Goal: Task Accomplishment & Management: Manage account settings

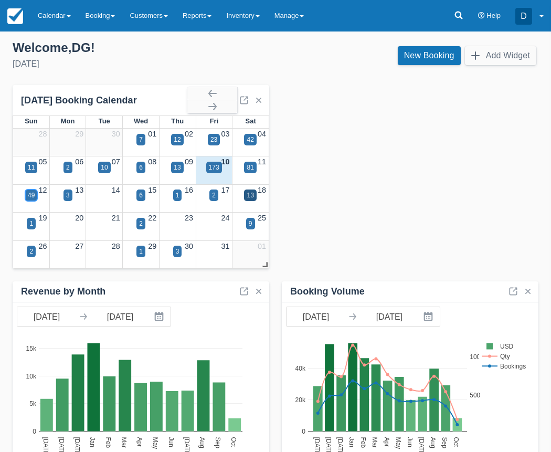
click at [30, 195] on div "49" at bounding box center [31, 194] width 7 height 9
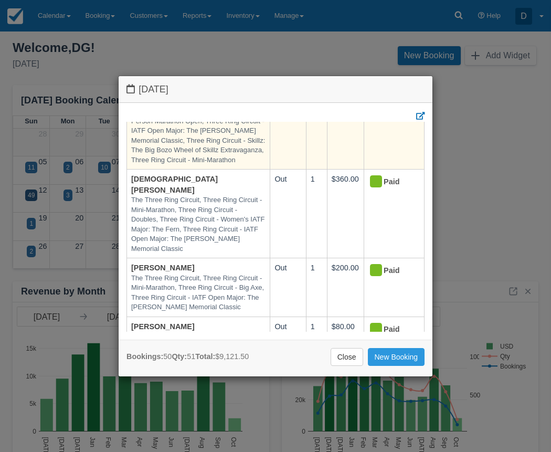
scroll to position [76, 0]
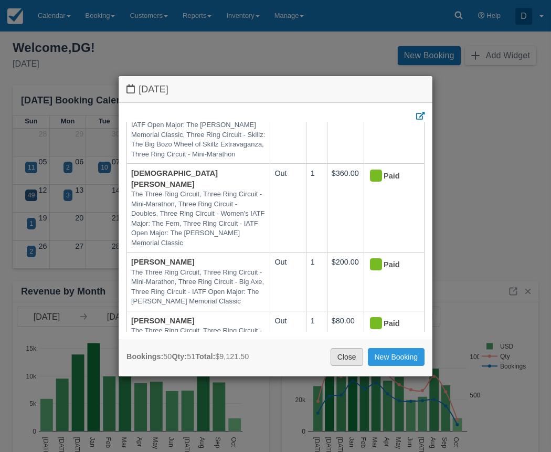
click at [341, 356] on link "Close" at bounding box center [347, 357] width 33 height 18
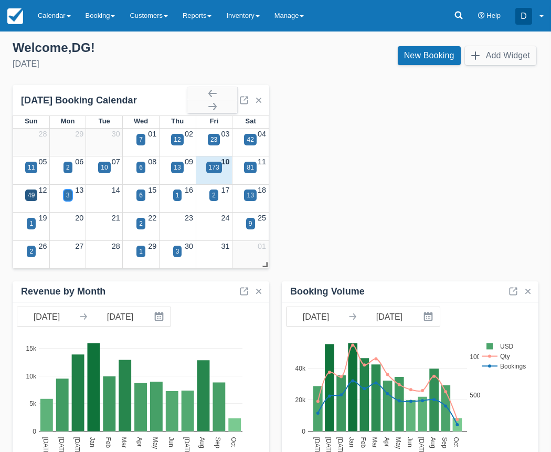
click at [68, 197] on div "3" at bounding box center [68, 194] width 4 height 9
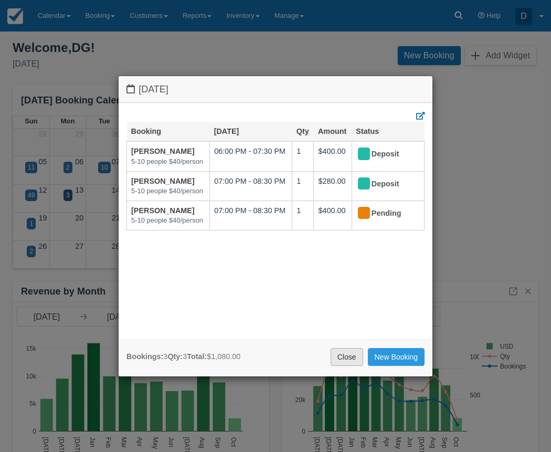
click at [361, 355] on link "Close" at bounding box center [347, 357] width 33 height 18
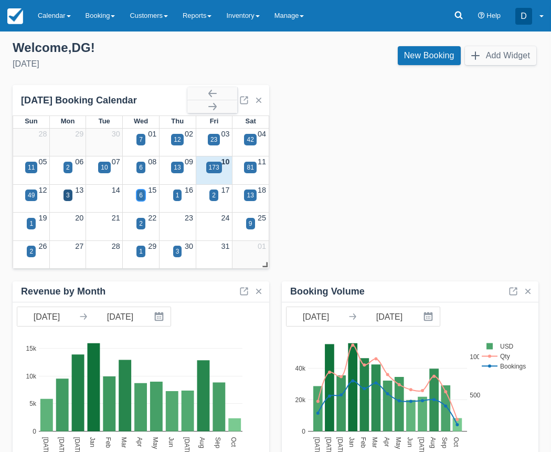
click at [141, 197] on div "6" at bounding box center [141, 194] width 4 height 9
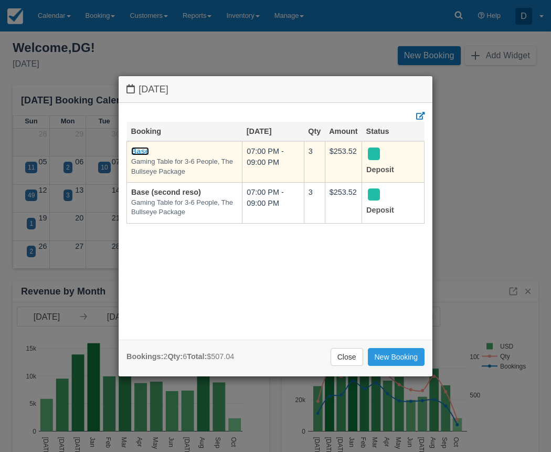
click at [140, 149] on link "Base" at bounding box center [140, 151] width 18 height 8
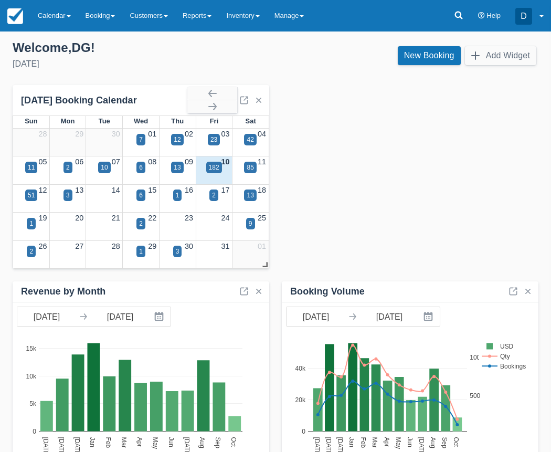
click at [145, 198] on div "6" at bounding box center [141, 202] width 37 height 12
click at [140, 193] on div "6" at bounding box center [141, 194] width 4 height 9
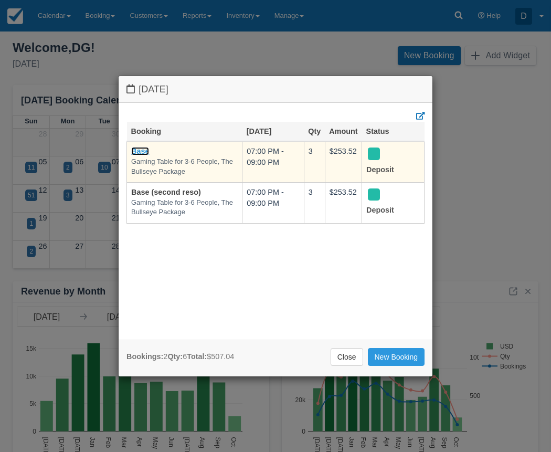
click at [142, 153] on link "Base" at bounding box center [140, 151] width 18 height 8
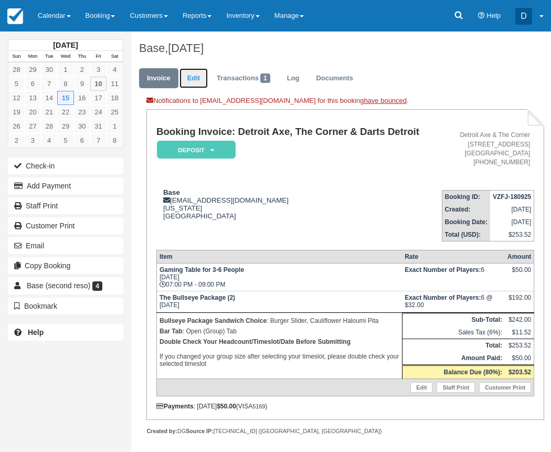
click at [203, 78] on link "Edit" at bounding box center [193, 78] width 28 height 20
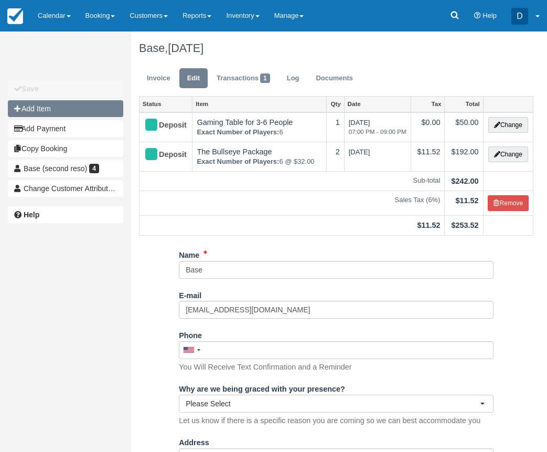
click at [71, 109] on button "Add Item" at bounding box center [65, 108] width 115 height 17
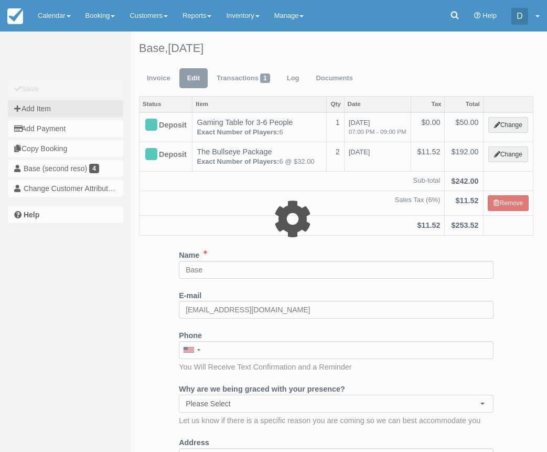
type input "0.00"
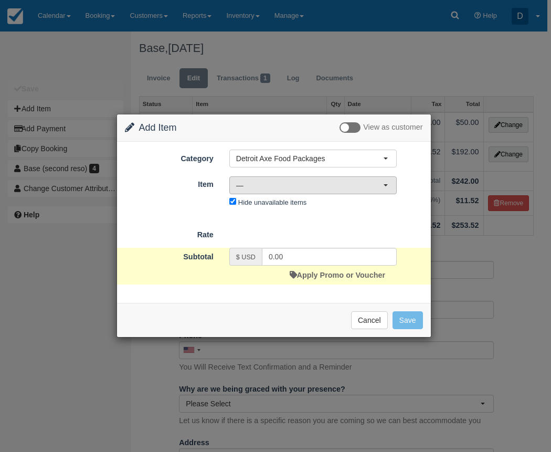
click at [318, 182] on span "—" at bounding box center [309, 185] width 147 height 10
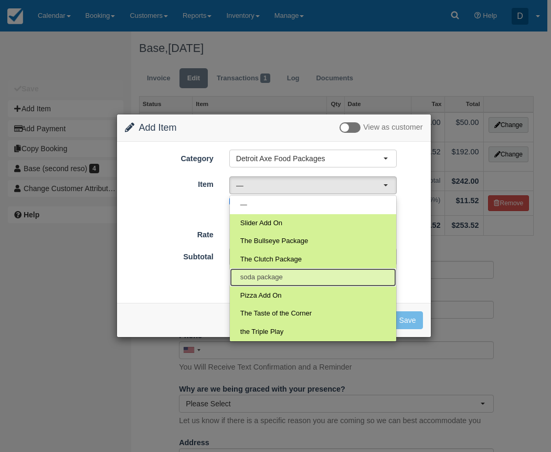
click at [292, 280] on link "soda package" at bounding box center [313, 277] width 166 height 18
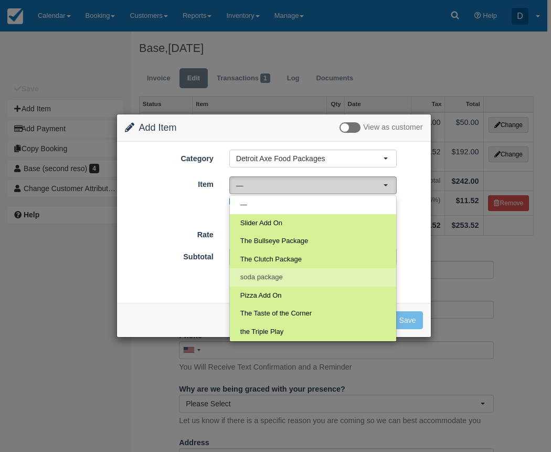
select select "189"
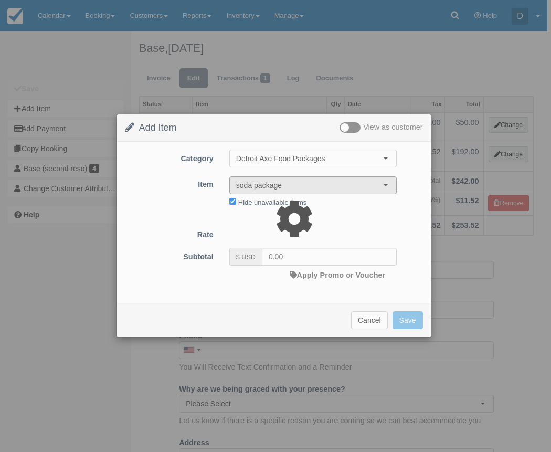
type input "9.00"
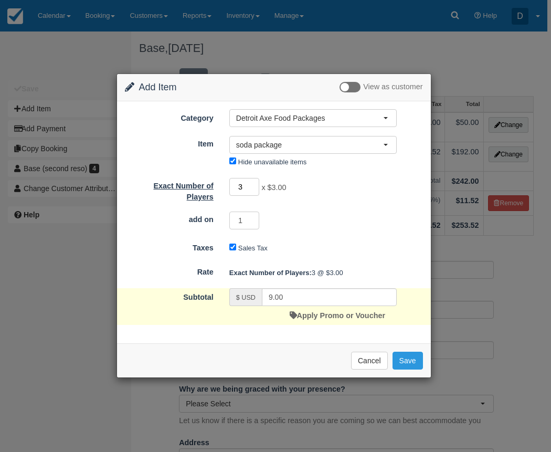
drag, startPoint x: 245, startPoint y: 188, endPoint x: 219, endPoint y: 186, distance: 25.3
click at [219, 186] on div "Exact Number of Players 3 x $3.00 Required." at bounding box center [274, 189] width 314 height 25
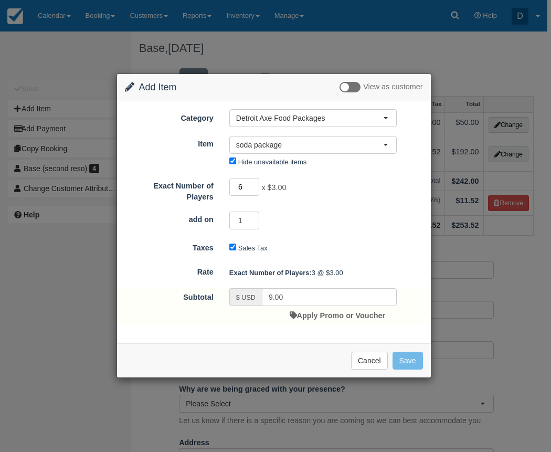
type input "6"
click at [360, 239] on div "Taxes Sales Tax" at bounding box center [274, 247] width 314 height 17
type input "18.00"
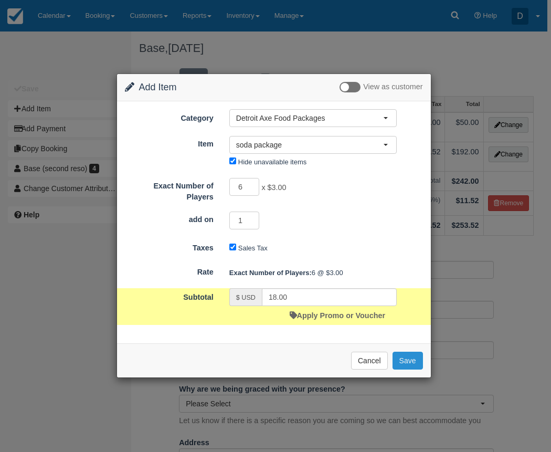
click at [405, 360] on button "Save" at bounding box center [407, 361] width 30 height 18
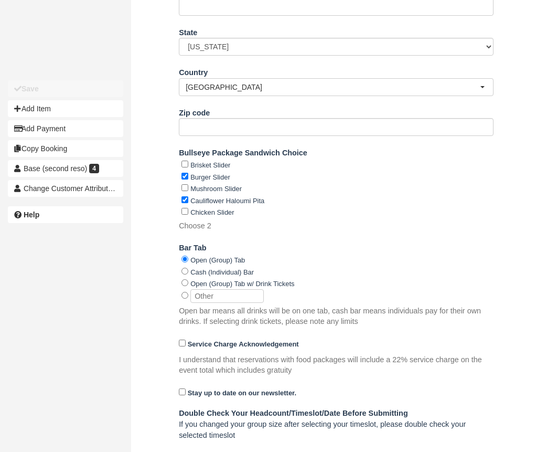
scroll to position [524, 0]
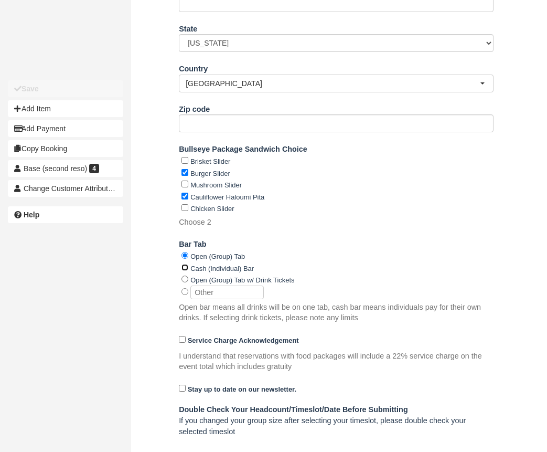
click at [185, 265] on input "Cash (Individual) Bar" at bounding box center [185, 267] width 7 height 7
radio input "true"
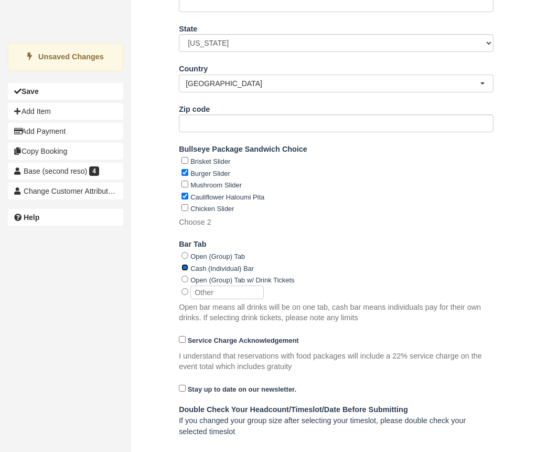
scroll to position [595, 0]
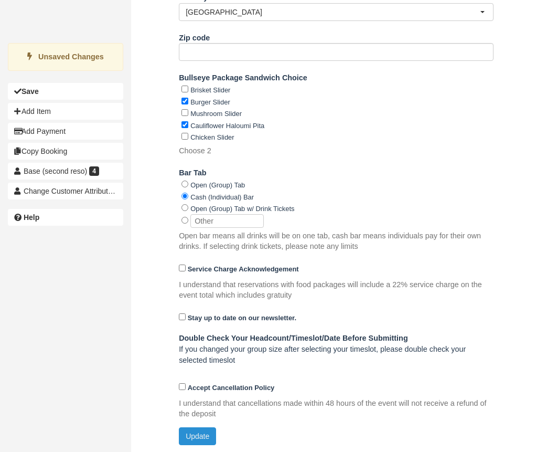
click at [200, 432] on button "Update" at bounding box center [197, 436] width 37 height 18
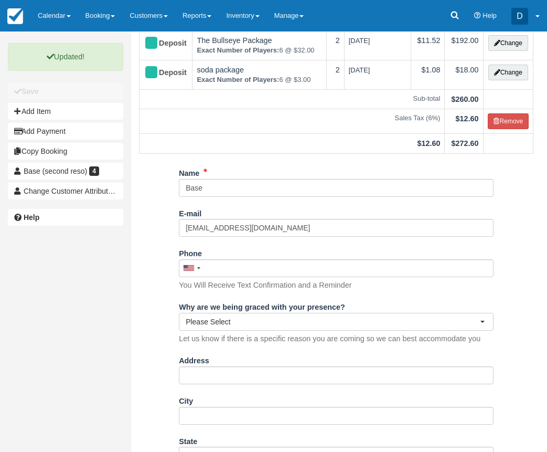
scroll to position [0, 0]
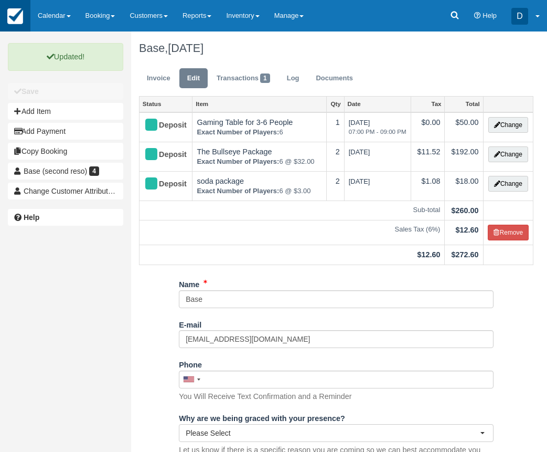
click at [24, 19] on link at bounding box center [15, 15] width 30 height 31
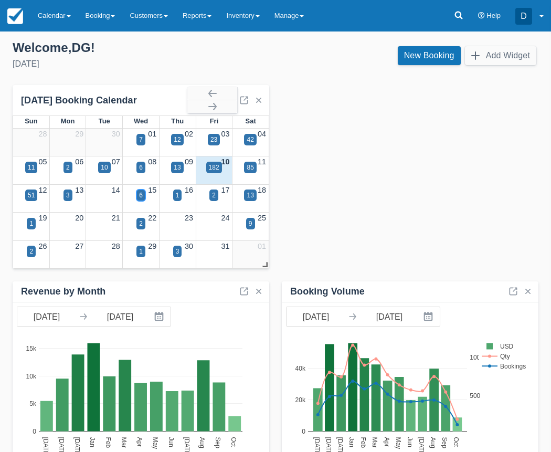
click at [142, 194] on div "6" at bounding box center [141, 194] width 4 height 9
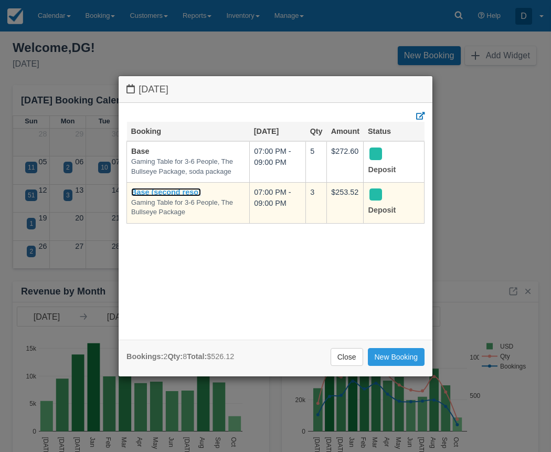
click at [147, 191] on link "Base (second reso)" at bounding box center [166, 192] width 70 height 8
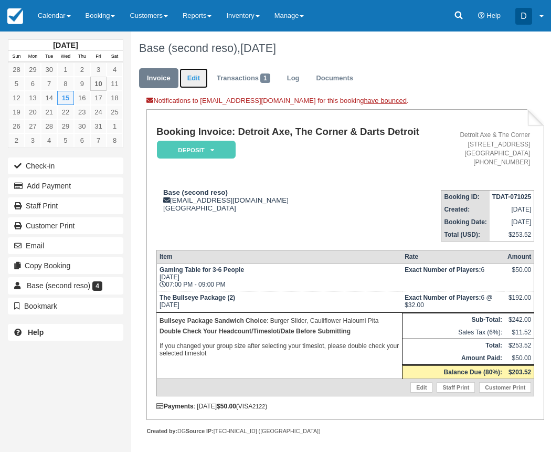
click at [187, 75] on link "Edit" at bounding box center [193, 78] width 28 height 20
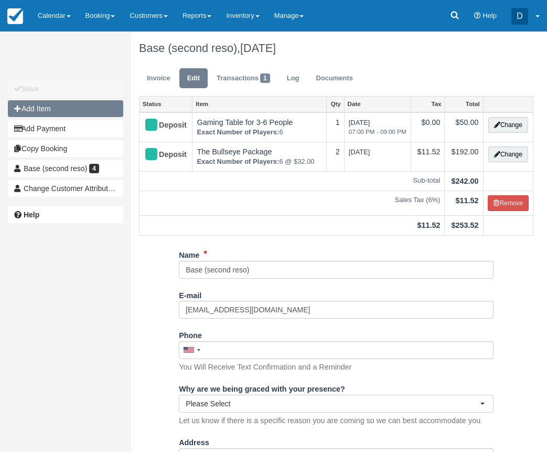
click at [62, 111] on button "Add Item" at bounding box center [65, 108] width 115 height 17
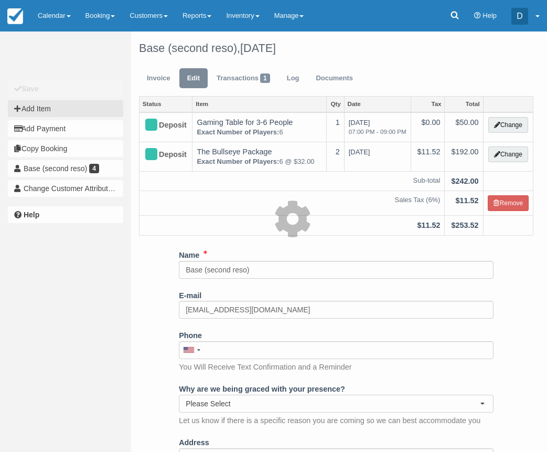
type input "0.00"
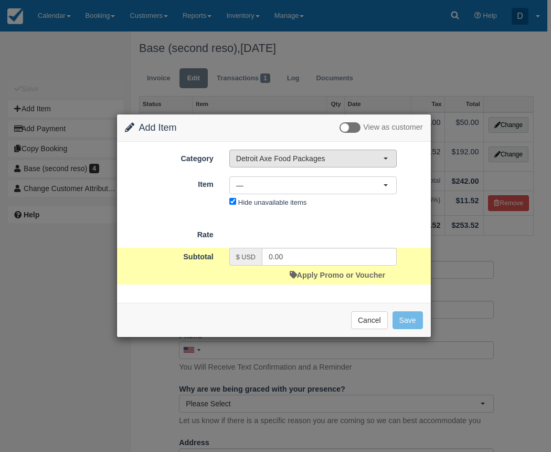
click at [284, 161] on span "Detroit Axe Food Packages" at bounding box center [309, 158] width 147 height 10
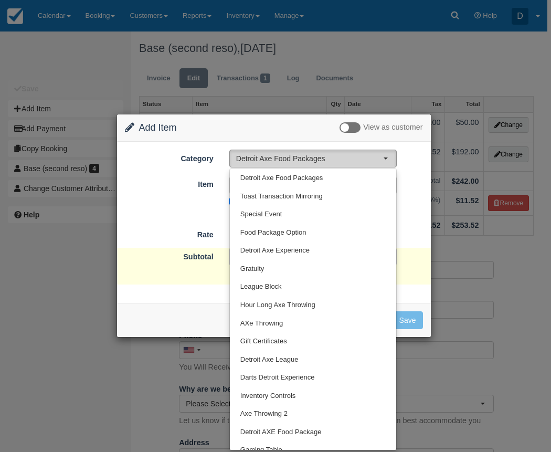
click at [284, 160] on span "Detroit Axe Food Packages" at bounding box center [309, 158] width 147 height 10
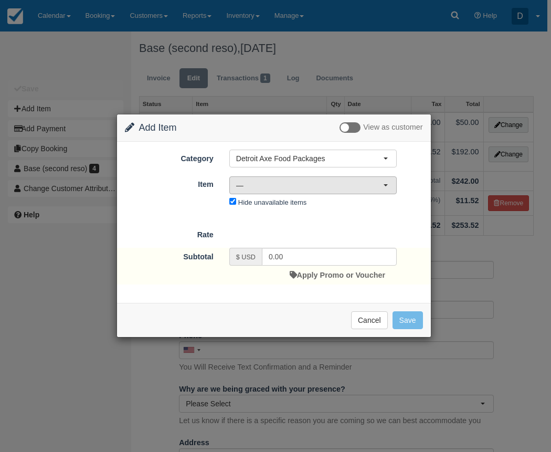
click at [270, 181] on span "—" at bounding box center [309, 185] width 147 height 10
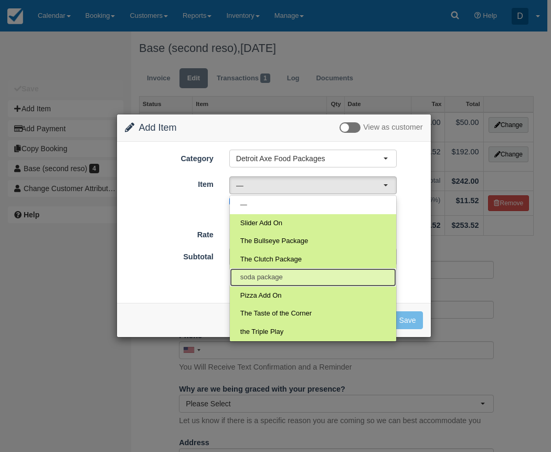
click at [277, 280] on span "soda package" at bounding box center [261, 277] width 43 height 10
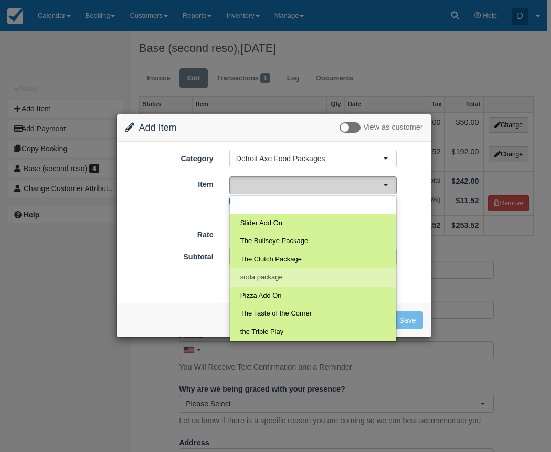
select select "189"
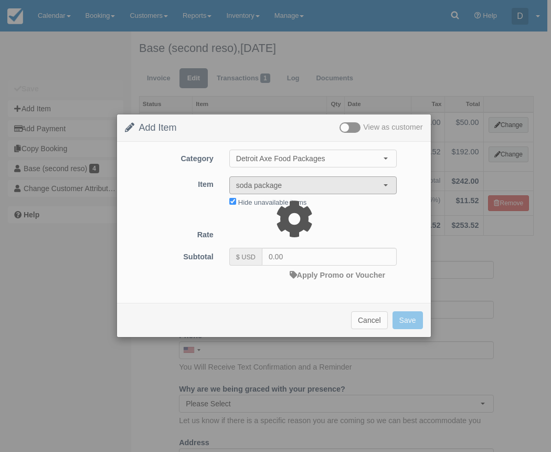
type input "9.00"
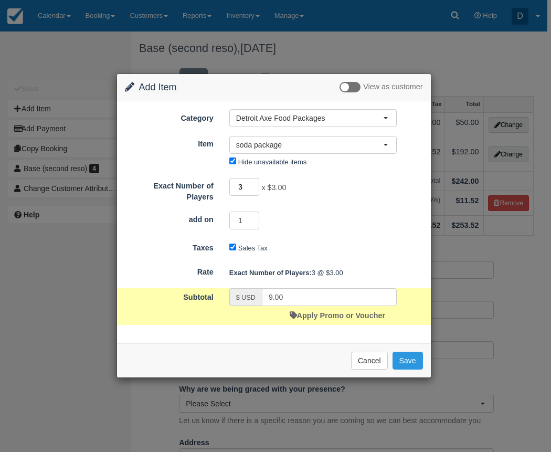
drag, startPoint x: 247, startPoint y: 182, endPoint x: 225, endPoint y: 182, distance: 22.0
click at [225, 182] on div "3 x $3.00 Required." at bounding box center [312, 188] width 183 height 20
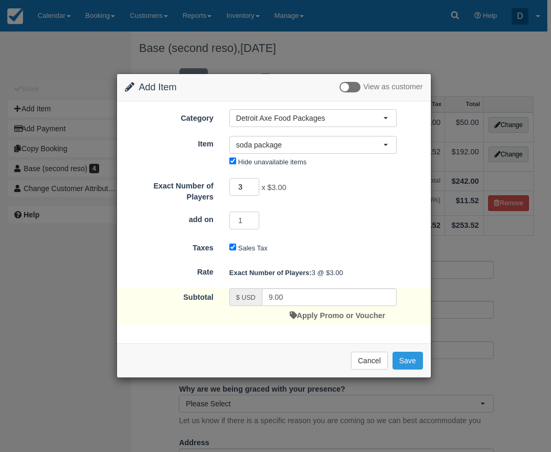
drag, startPoint x: 243, startPoint y: 187, endPoint x: 228, endPoint y: 188, distance: 15.8
click at [228, 188] on div "3 x $3.00 Required." at bounding box center [312, 188] width 183 height 20
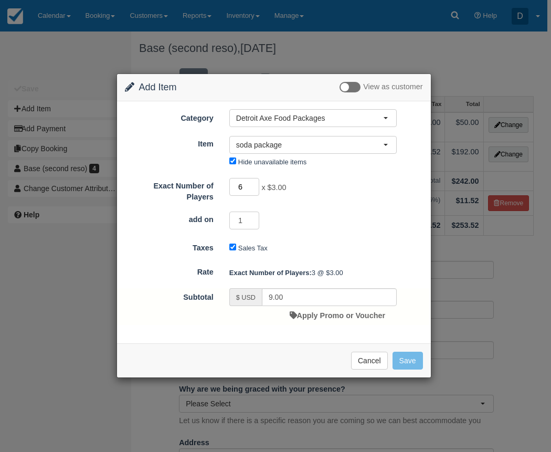
type input "6"
click at [351, 204] on div "Exact Number of Players 6 x $3.00 Required. add on 1" at bounding box center [274, 204] width 298 height 54
type input "18.00"
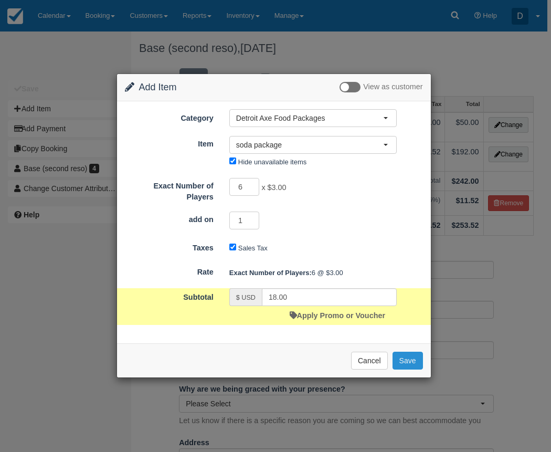
click at [410, 359] on button "Save" at bounding box center [407, 361] width 30 height 18
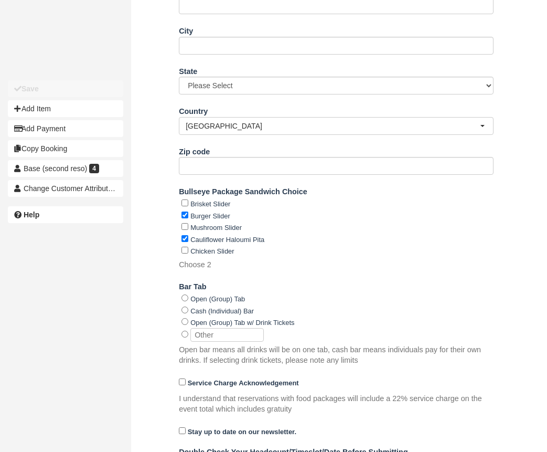
scroll to position [513, 0]
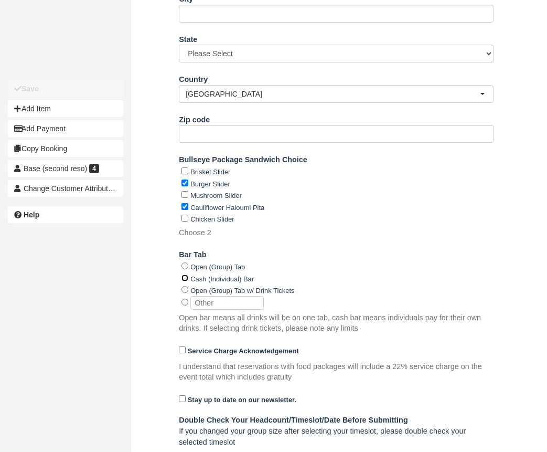
click at [187, 277] on input "Cash (Individual) Bar" at bounding box center [185, 277] width 7 height 7
radio input "true"
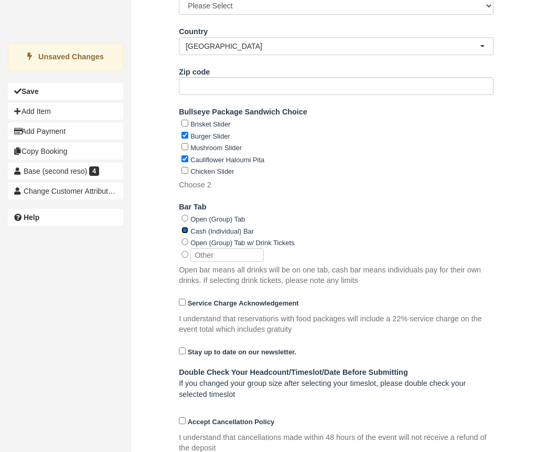
scroll to position [595, 0]
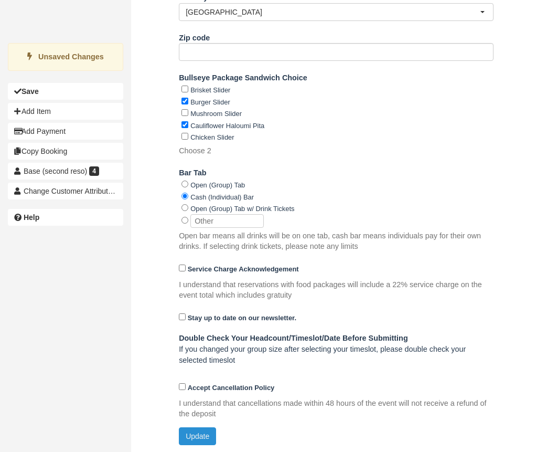
click at [198, 431] on button "Update" at bounding box center [197, 436] width 37 height 18
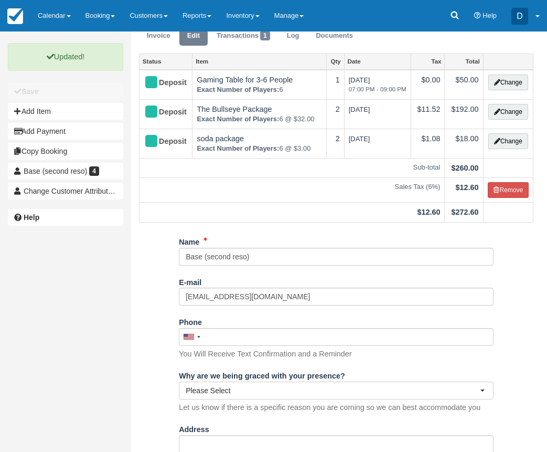
scroll to position [29, 0]
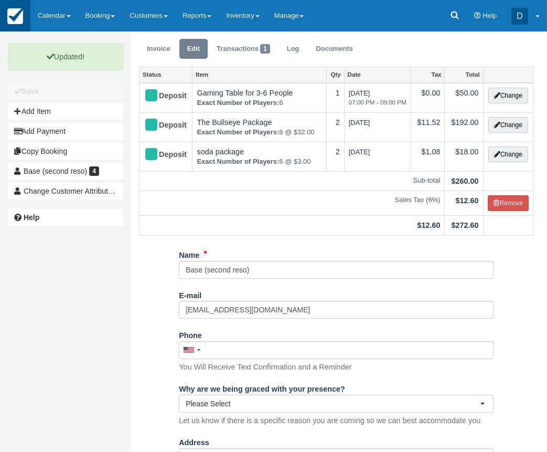
click at [24, 20] on link at bounding box center [15, 15] width 30 height 31
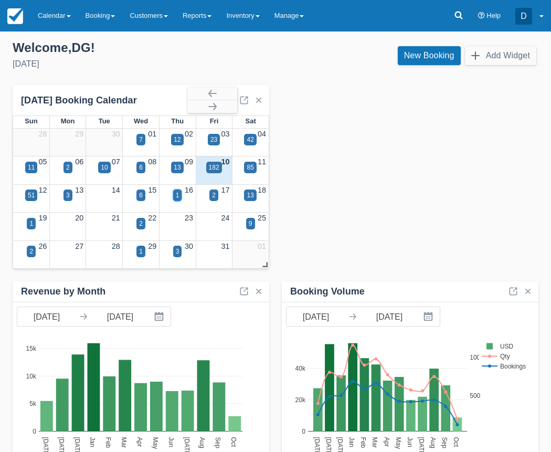
click at [175, 195] on div "1" at bounding box center [177, 195] width 9 height 12
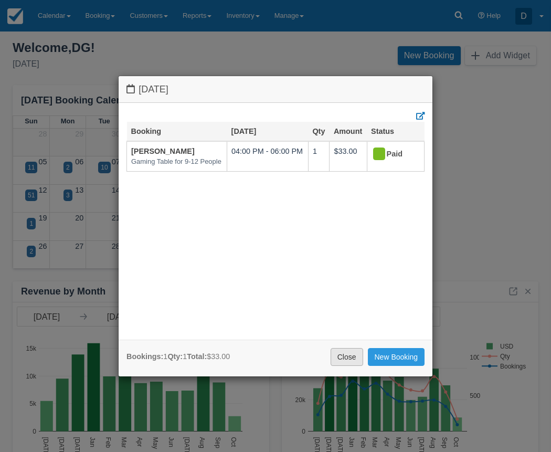
click at [340, 354] on link "Close" at bounding box center [347, 357] width 33 height 18
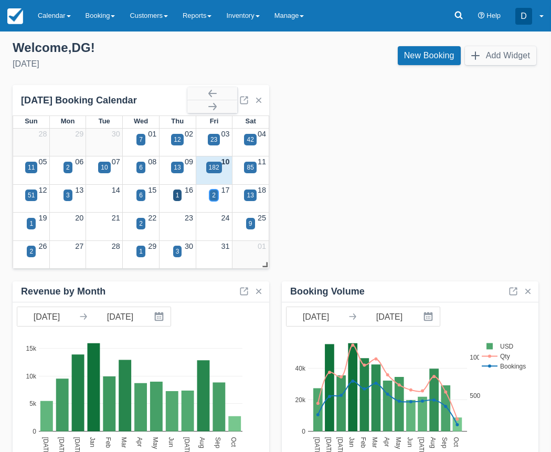
click at [215, 196] on div "2" at bounding box center [214, 194] width 4 height 9
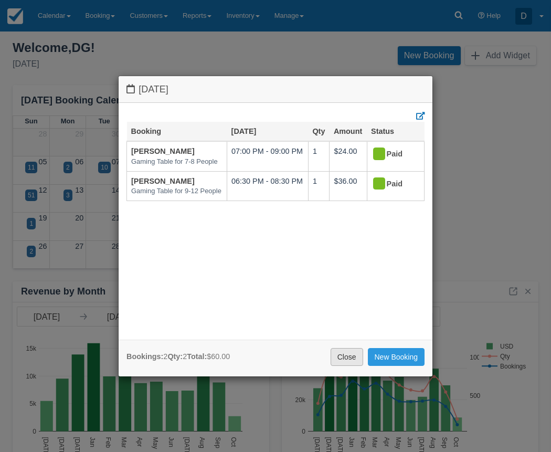
click at [345, 348] on link "Close" at bounding box center [347, 357] width 33 height 18
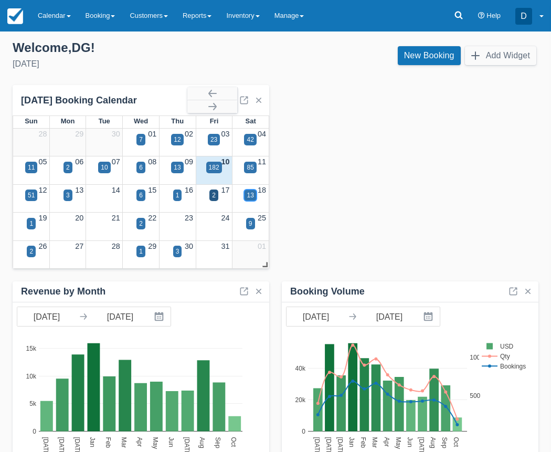
click at [250, 194] on div "13" at bounding box center [250, 194] width 7 height 9
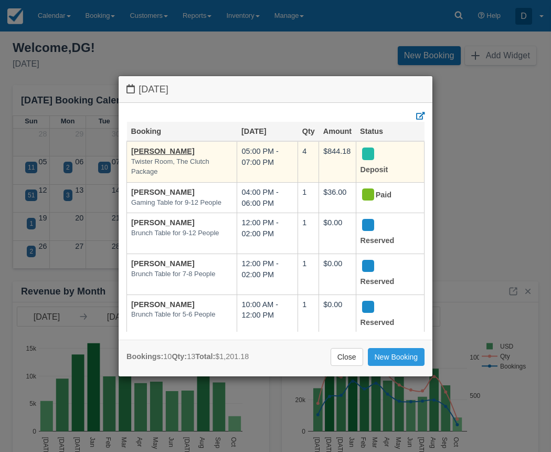
click at [167, 155] on td "Leah Liakos Twister Room, The Clutch Package" at bounding box center [182, 161] width 110 height 41
click at [167, 154] on link "[PERSON_NAME]" at bounding box center [162, 151] width 63 height 8
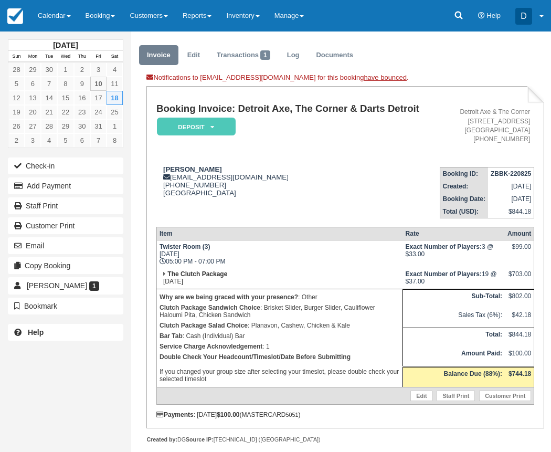
scroll to position [35, 0]
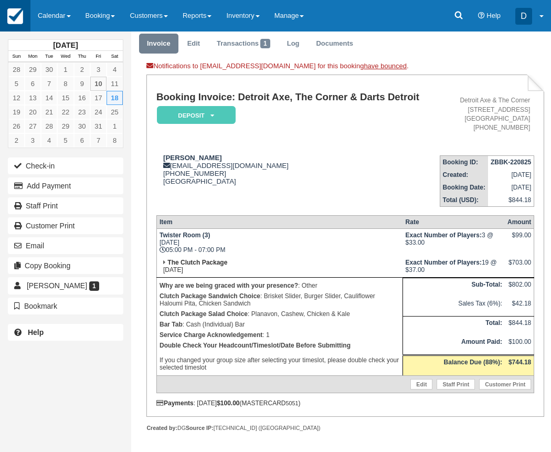
click at [12, 21] on img at bounding box center [15, 16] width 16 height 16
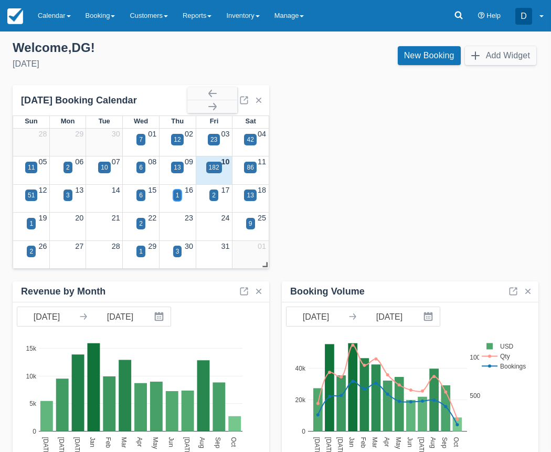
click at [178, 195] on div "1" at bounding box center [178, 194] width 4 height 9
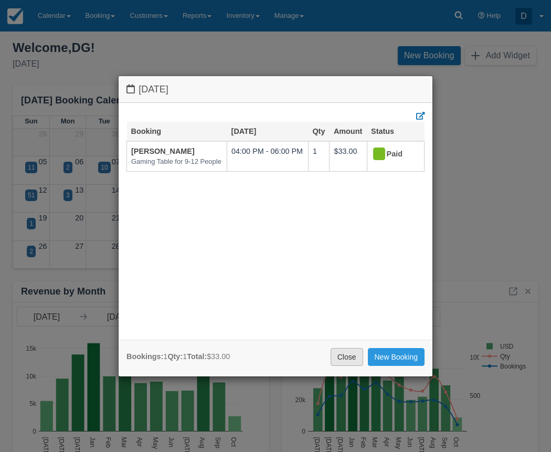
click at [348, 354] on link "Close" at bounding box center [347, 357] width 33 height 18
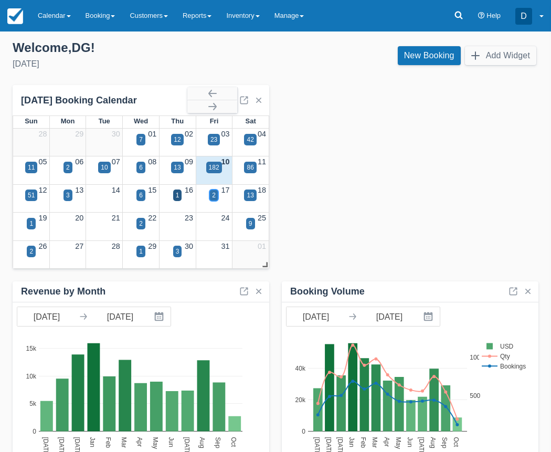
click at [216, 195] on div "2" at bounding box center [213, 195] width 9 height 12
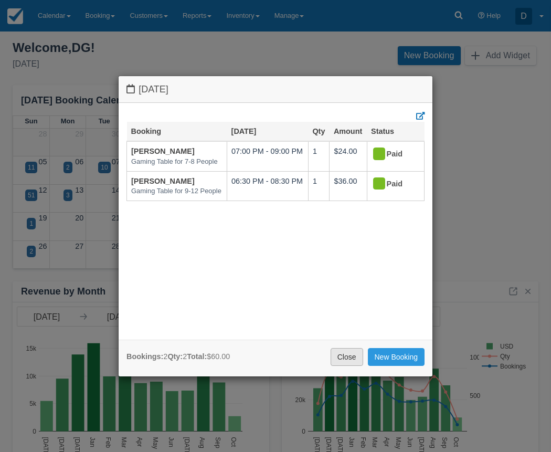
click at [342, 358] on link "Close" at bounding box center [347, 357] width 33 height 18
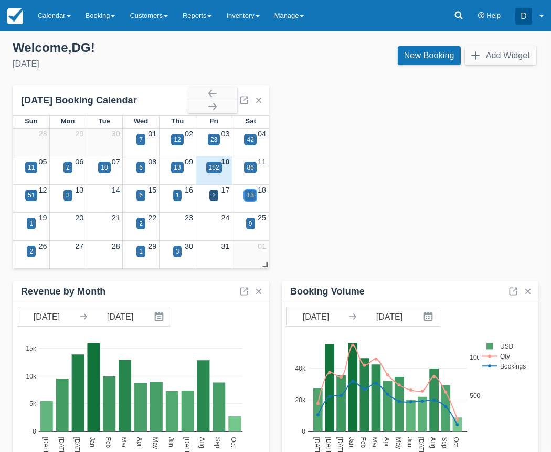
click at [246, 197] on div "13" at bounding box center [250, 195] width 12 height 12
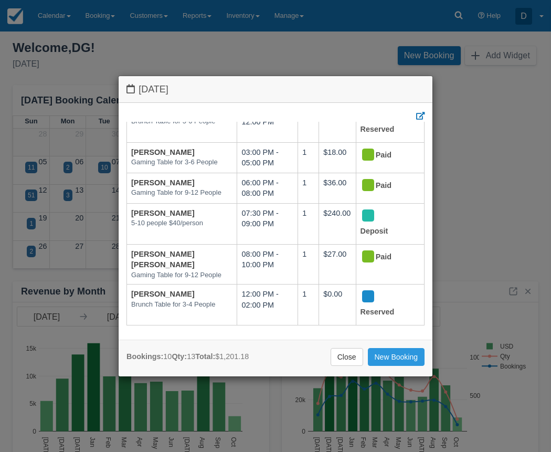
scroll to position [201, 0]
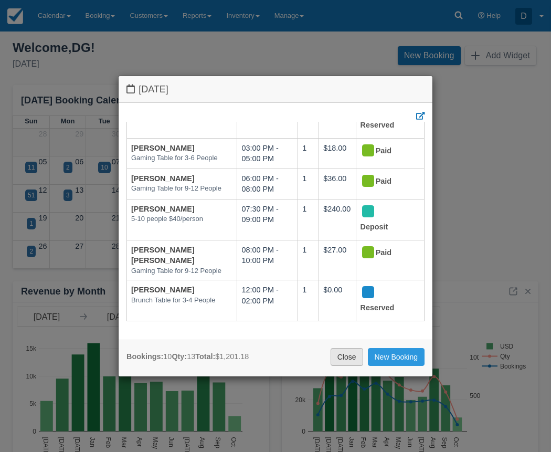
click at [346, 358] on link "Close" at bounding box center [347, 357] width 33 height 18
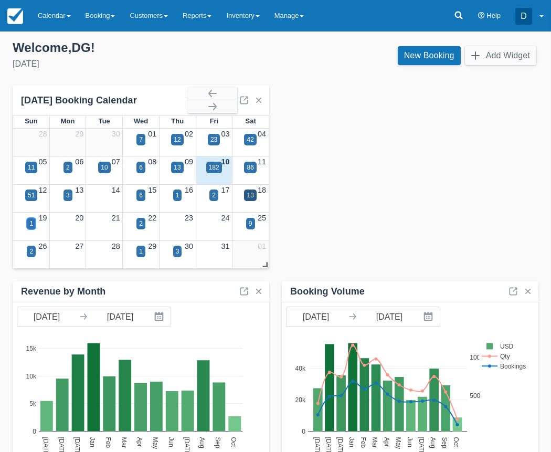
click at [32, 219] on div "1" at bounding box center [31, 223] width 4 height 9
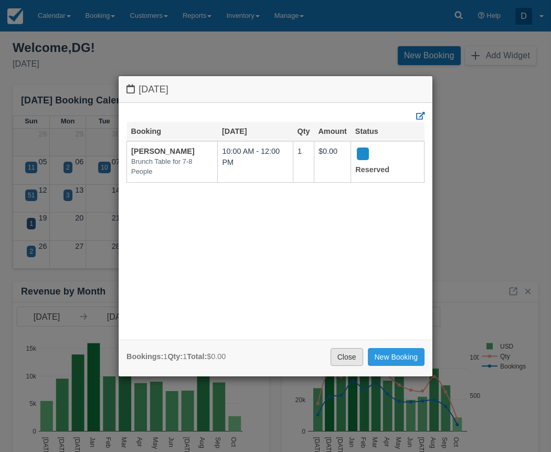
click at [342, 357] on link "Close" at bounding box center [347, 357] width 33 height 18
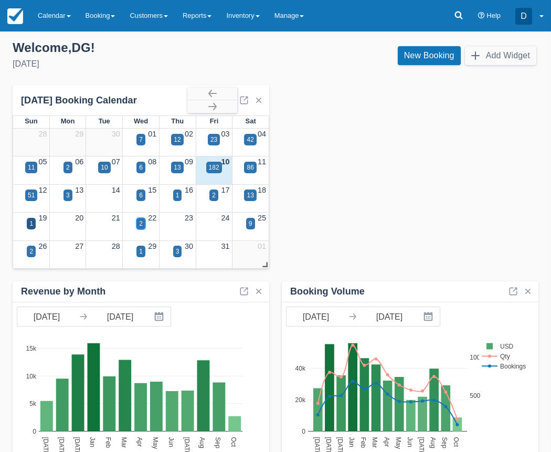
click at [141, 225] on div "2" at bounding box center [141, 223] width 4 height 9
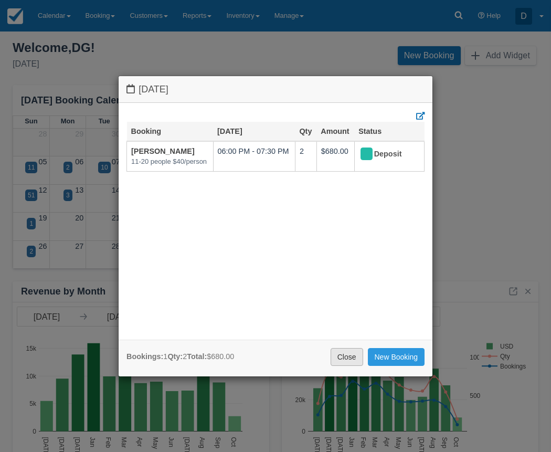
click at [346, 359] on link "Close" at bounding box center [347, 357] width 33 height 18
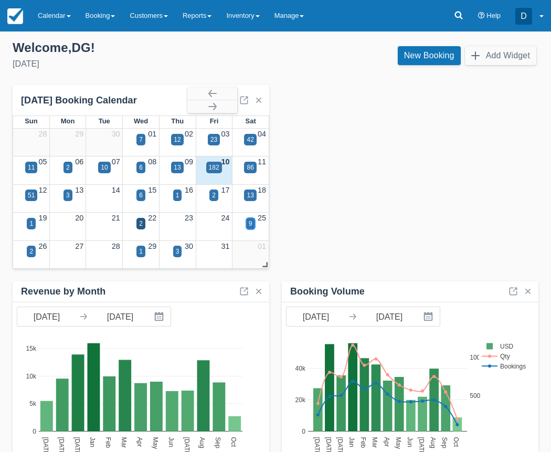
click at [250, 226] on div "9" at bounding box center [251, 223] width 4 height 9
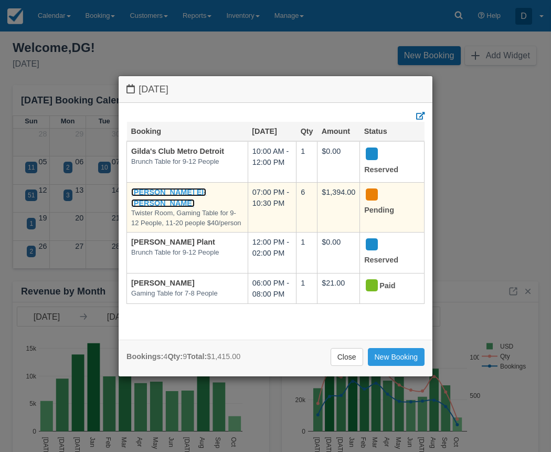
click at [174, 190] on link "Amir El-Aswad" at bounding box center [168, 197] width 75 height 19
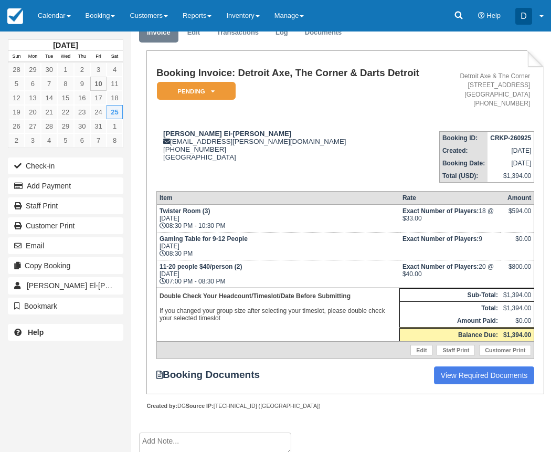
scroll to position [30, 0]
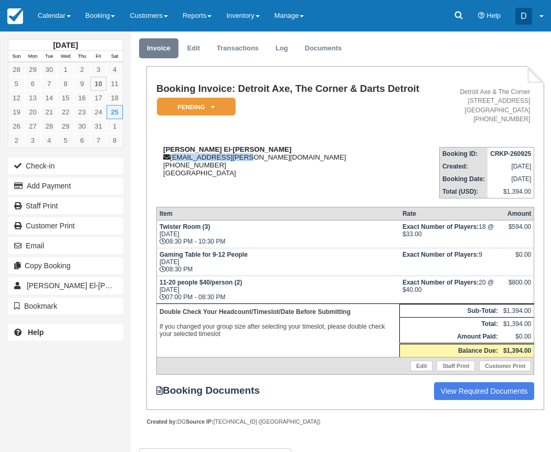
drag, startPoint x: 238, startPoint y: 157, endPoint x: 174, endPoint y: 158, distance: 64.0
click at [174, 158] on div "[PERSON_NAME] El-[PERSON_NAME] [EMAIL_ADDRESS][PERSON_NAME][PERSON_NAME][DOMAIN…" at bounding box center [295, 160] width 278 height 31
click at [12, 10] on img at bounding box center [15, 16] width 16 height 16
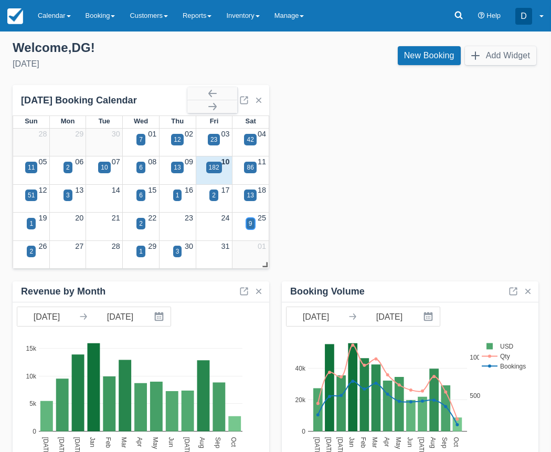
click at [248, 228] on div "9" at bounding box center [250, 224] width 9 height 12
click at [248, 228] on body "Menu Calendar Customer Inventory Month Week Day Booking Daily Manifest Daily Li…" at bounding box center [275, 226] width 551 height 452
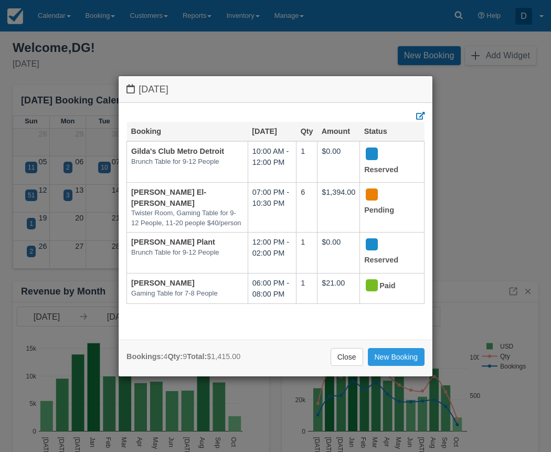
click at [338, 376] on div "Saturday October 25 2025 Booking Oct 25 Qty Amount Status Gilda's Club Metro De…" at bounding box center [275, 227] width 315 height 302
click at [339, 363] on link "Close" at bounding box center [347, 357] width 33 height 18
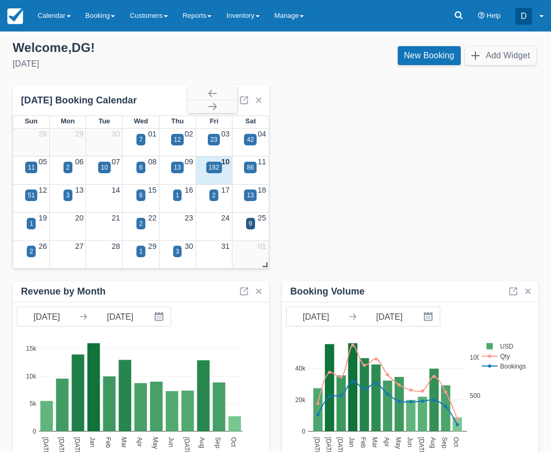
click at [38, 252] on div "2" at bounding box center [31, 258] width 37 height 12
click at [28, 252] on div "2" at bounding box center [31, 252] width 9 height 12
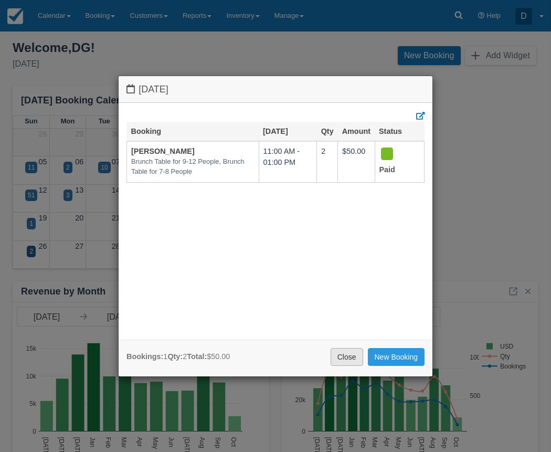
click at [357, 358] on link "Close" at bounding box center [347, 357] width 33 height 18
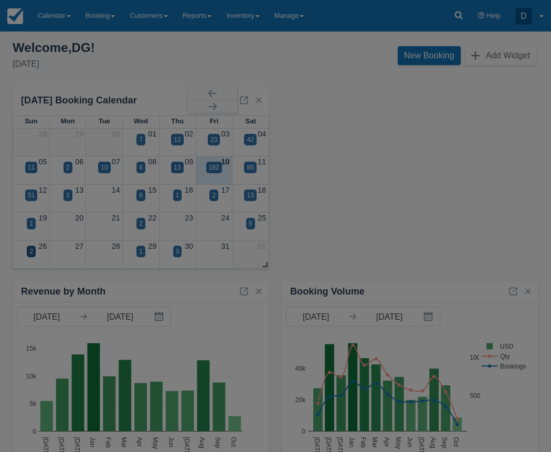
click at [357, 358] on body "Menu Calendar Customer Inventory Month Week Day Booking Daily Manifest Daily Li…" at bounding box center [275, 226] width 551 height 452
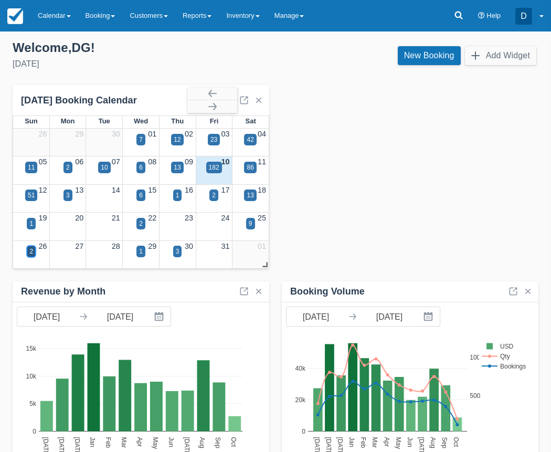
click at [33, 250] on div "2" at bounding box center [31, 251] width 4 height 9
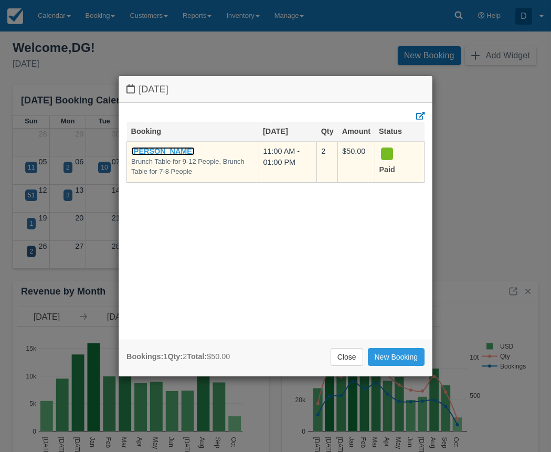
click at [149, 148] on link "Melissa Letwinski" at bounding box center [162, 151] width 63 height 8
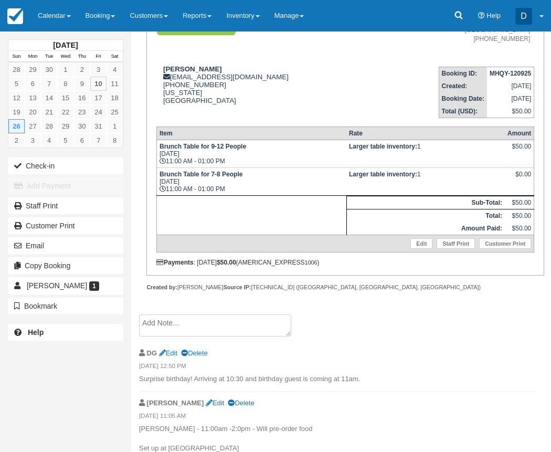
scroll to position [124, 0]
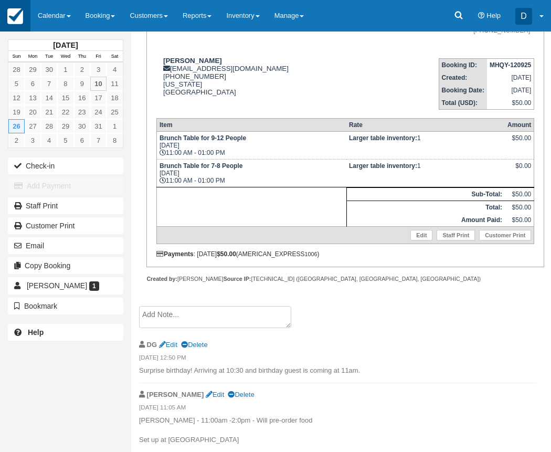
click at [12, 19] on img at bounding box center [15, 16] width 16 height 16
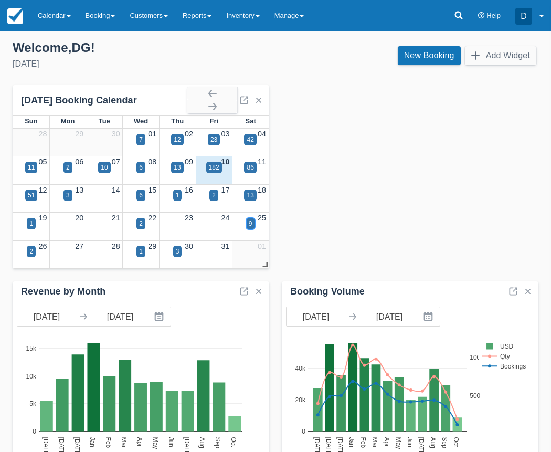
click at [252, 225] on div "9" at bounding box center [250, 224] width 9 height 12
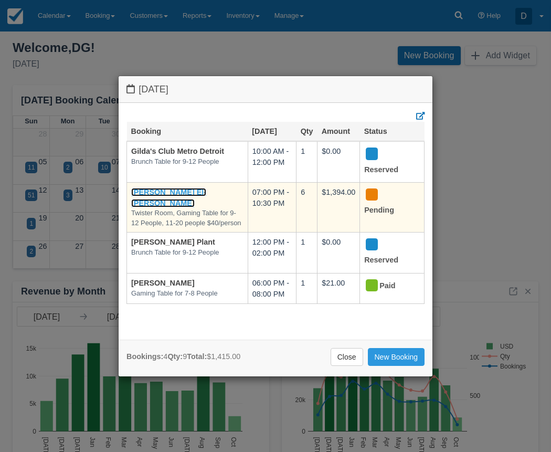
click at [140, 192] on link "[PERSON_NAME] El-[PERSON_NAME]" at bounding box center [168, 197] width 75 height 19
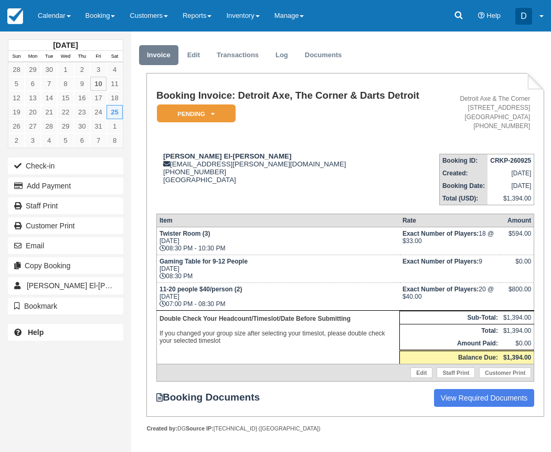
scroll to position [109, 0]
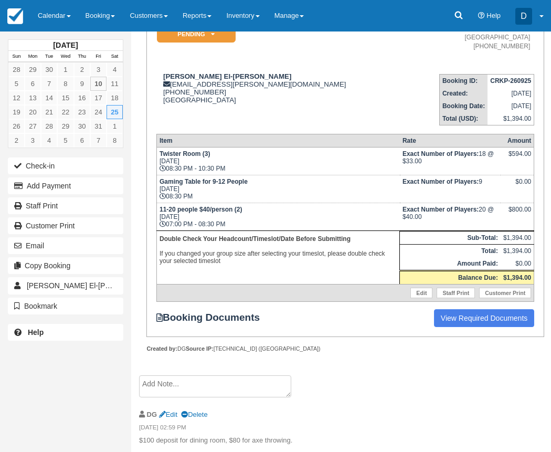
click at [191, 228] on td "11-20 people $40/person (2) Sat Oct 25, 2025 07:00 PM - 08:30 PM" at bounding box center [277, 217] width 243 height 28
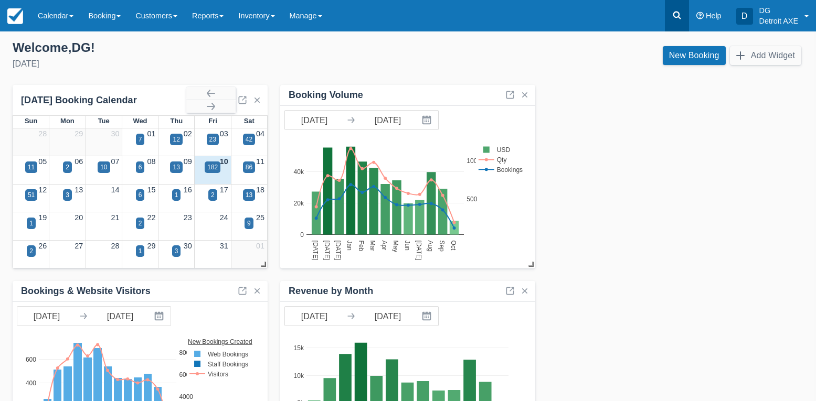
click at [675, 14] on icon at bounding box center [677, 15] width 10 height 10
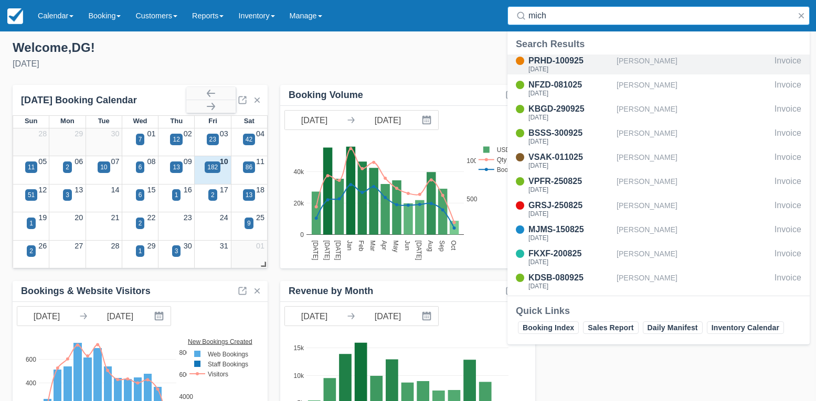
type input "mich"
click at [650, 66] on div "[PERSON_NAME]" at bounding box center [694, 65] width 154 height 20
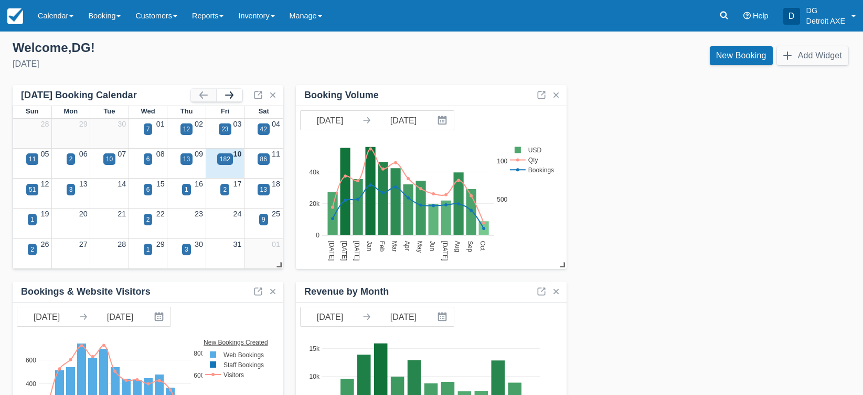
click at [232, 99] on button "button" at bounding box center [229, 95] width 25 height 13
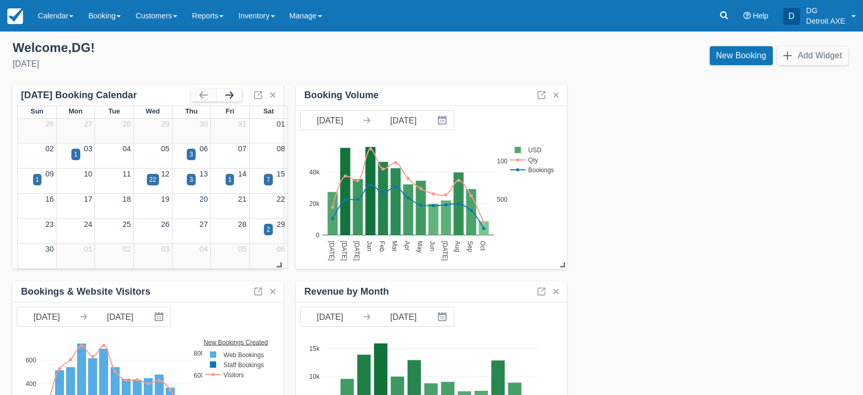
click at [232, 99] on button "button" at bounding box center [229, 95] width 25 height 13
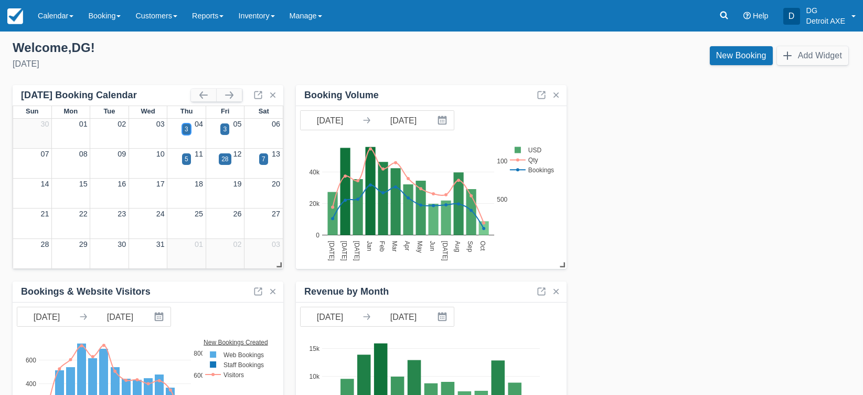
click at [185, 132] on div "3" at bounding box center [187, 128] width 4 height 9
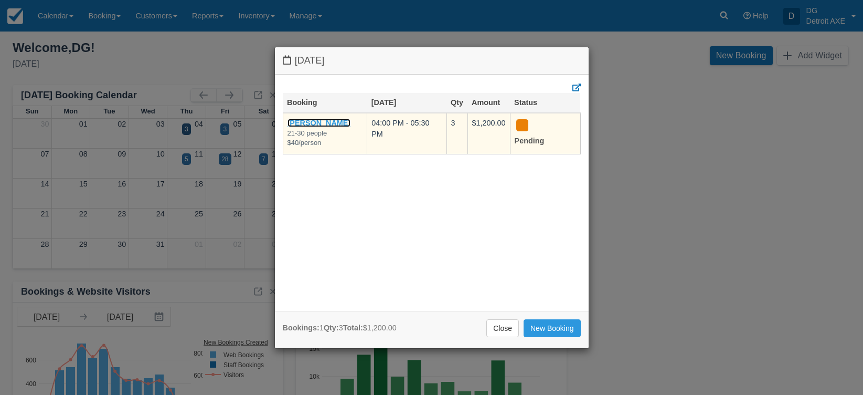
click at [315, 125] on link "Michelle Miesch" at bounding box center [319, 123] width 63 height 8
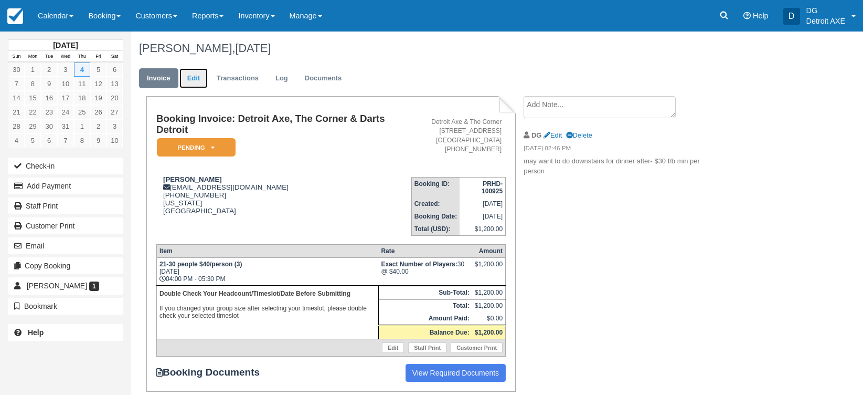
click at [186, 78] on link "Edit" at bounding box center [193, 78] width 28 height 20
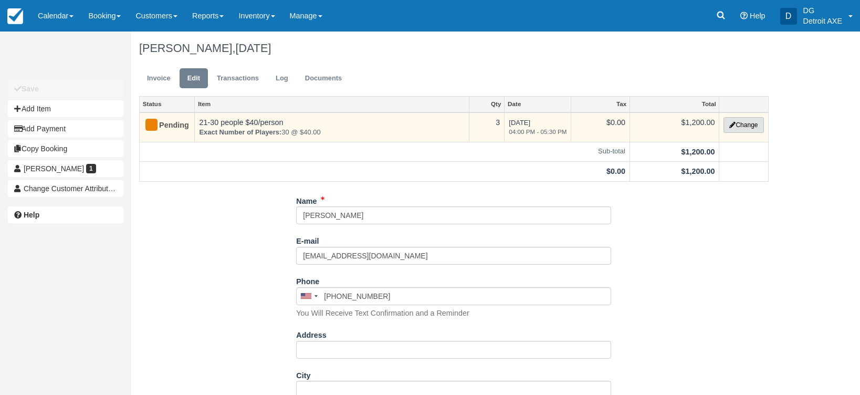
click at [745, 126] on button "Change" at bounding box center [743, 125] width 40 height 16
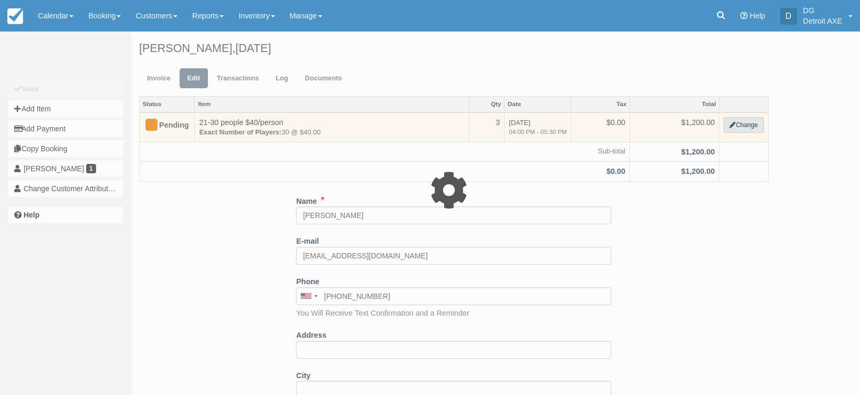
select select "14"
type input "1200.00"
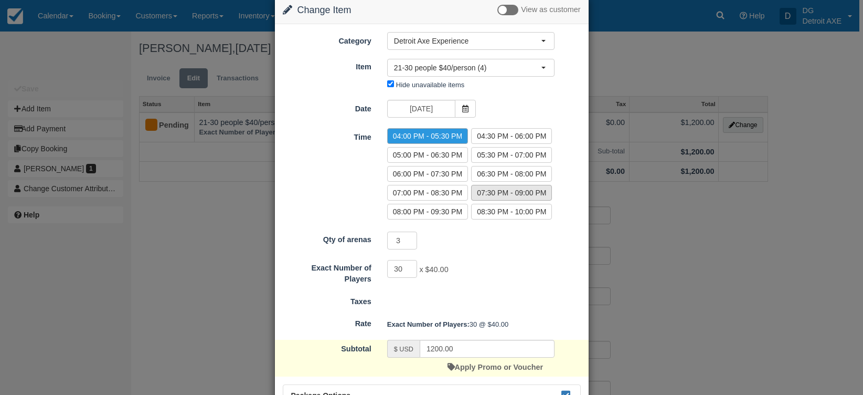
scroll to position [20, 0]
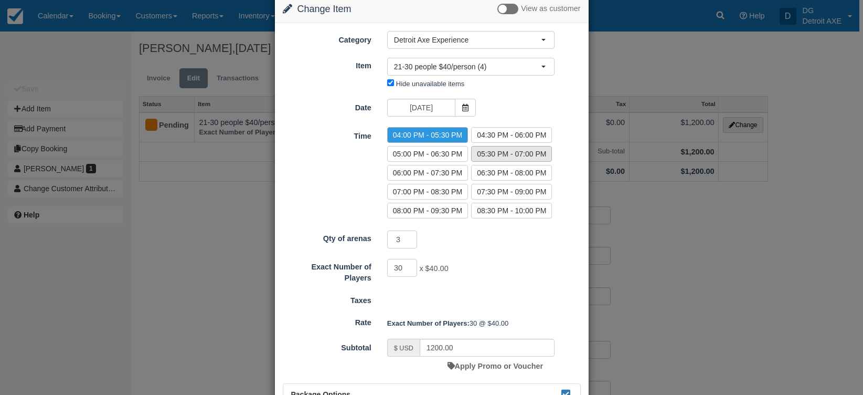
click at [497, 155] on label "05:30 PM - 07:00 PM" at bounding box center [511, 154] width 81 height 16
radio input "true"
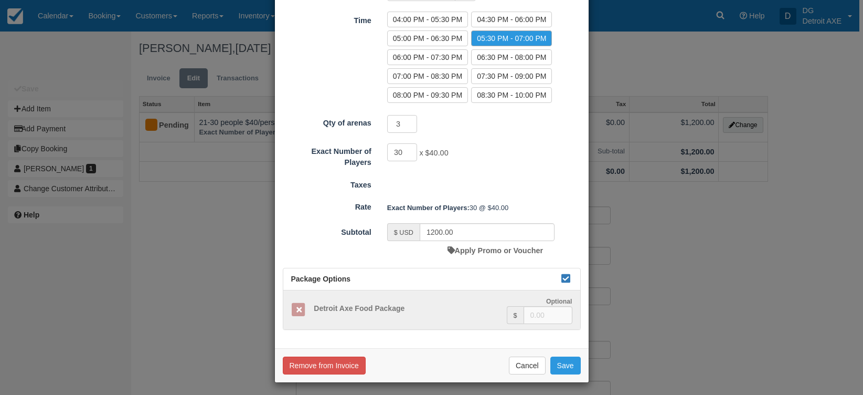
scroll to position [140, 0]
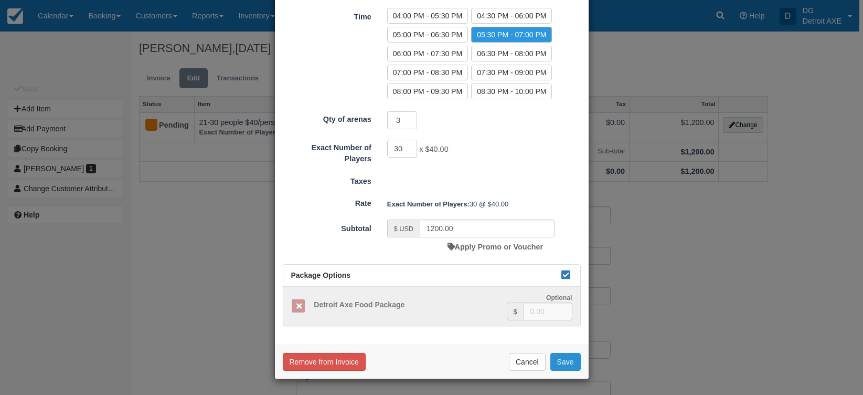
click at [558, 357] on button "Save" at bounding box center [565, 362] width 30 height 18
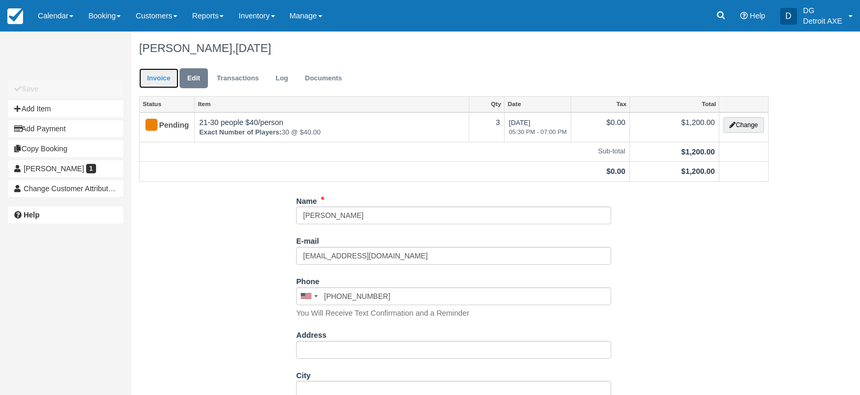
click at [163, 82] on link "Invoice" at bounding box center [158, 78] width 39 height 20
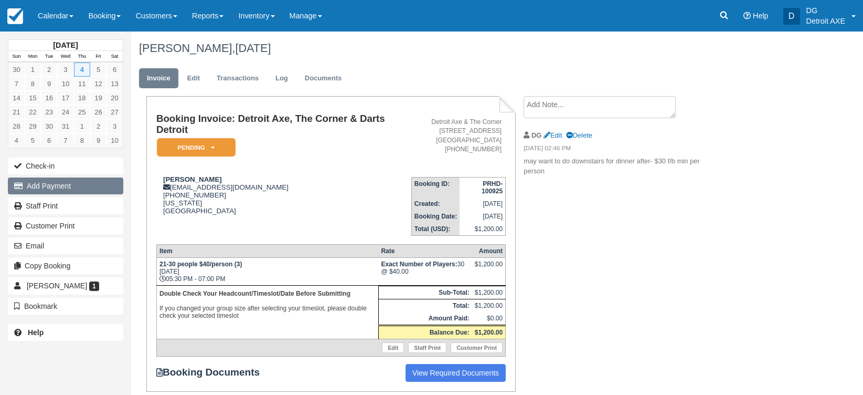
click at [114, 185] on button "Add Payment" at bounding box center [65, 185] width 115 height 17
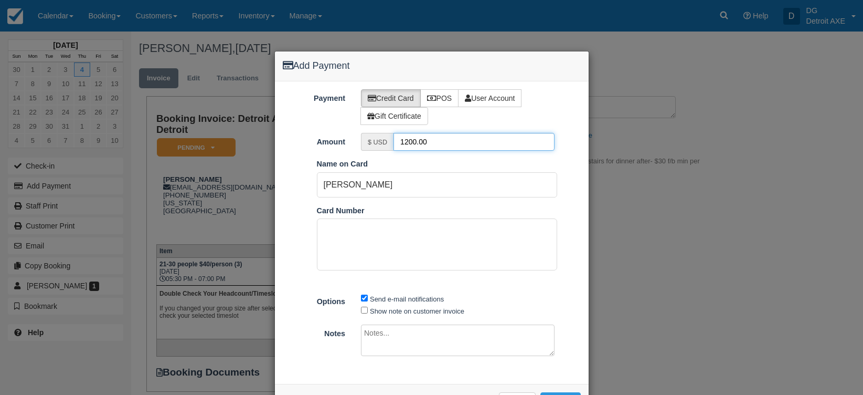
click at [413, 140] on input "1200.00" at bounding box center [474, 142] width 161 height 18
type input "120.00"
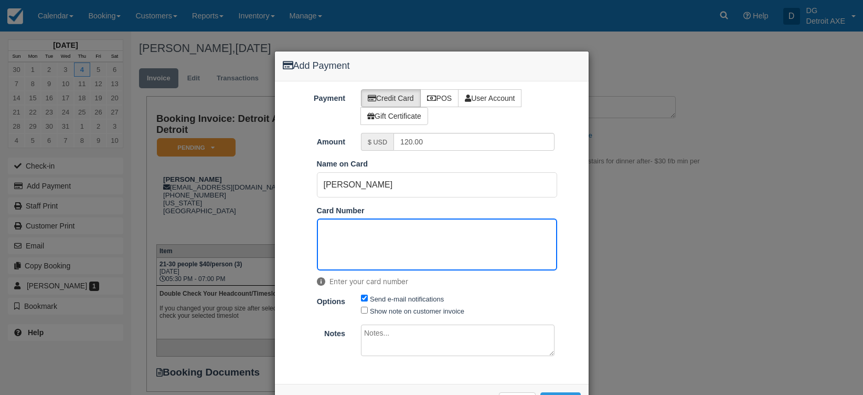
click at [570, 226] on ol "Pay in Square App Name on Card [PERSON_NAME] Card Number Enter your card number" at bounding box center [432, 225] width 314 height 134
click at [516, 293] on div "Send e-mail notifications Show note on customer invoice" at bounding box center [457, 304] width 209 height 24
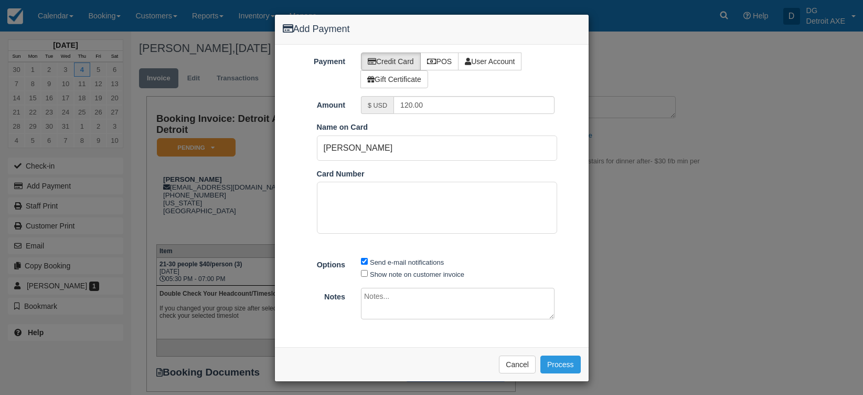
scroll to position [38, 0]
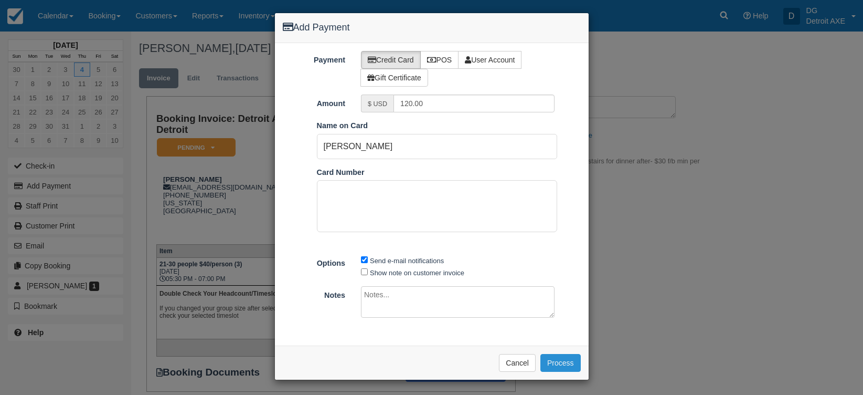
click at [563, 362] on button "Process" at bounding box center [560, 363] width 40 height 18
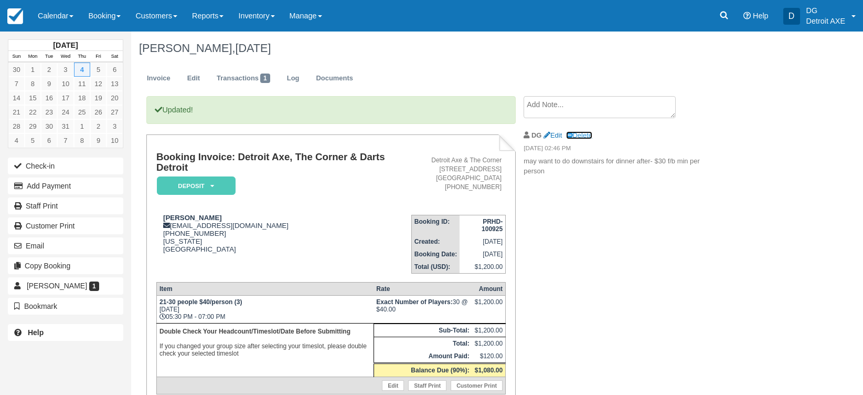
click at [590, 134] on link "Delete" at bounding box center [579, 135] width 26 height 8
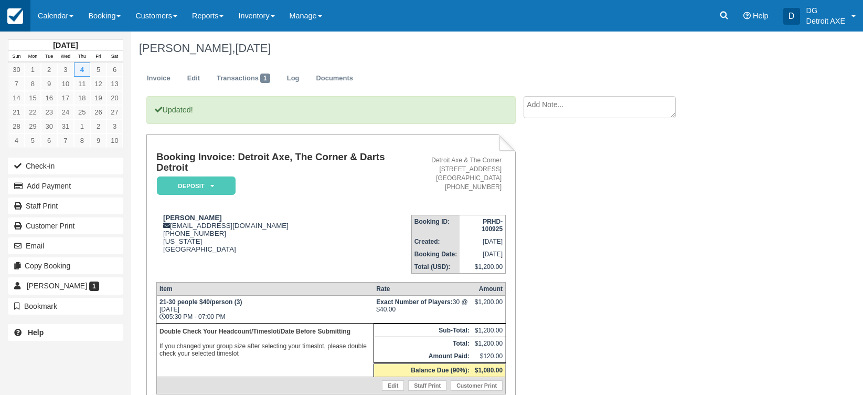
click at [16, 18] on img at bounding box center [15, 16] width 16 height 16
